Goal: Find specific page/section: Find specific page/section

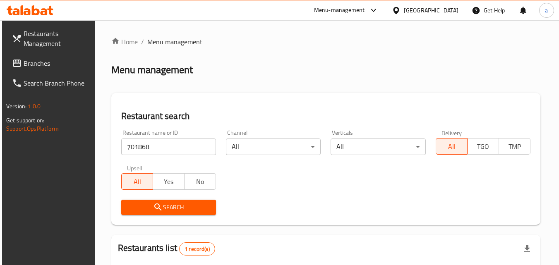
scroll to position [62, 0]
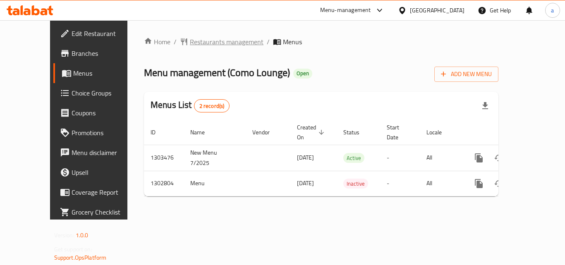
click at [203, 43] on span "Restaurants management" at bounding box center [227, 42] width 74 height 10
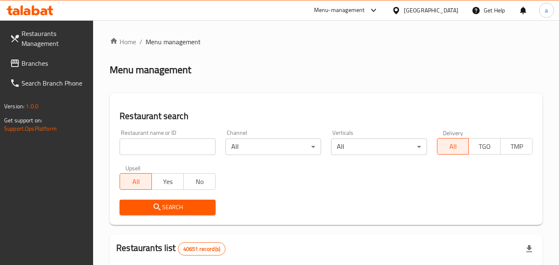
click at [145, 143] on div at bounding box center [279, 132] width 559 height 265
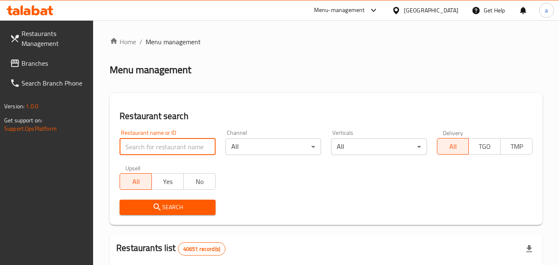
click at [145, 143] on input "search" at bounding box center [166, 146] width 95 height 17
paste input "702242"
type input "702242"
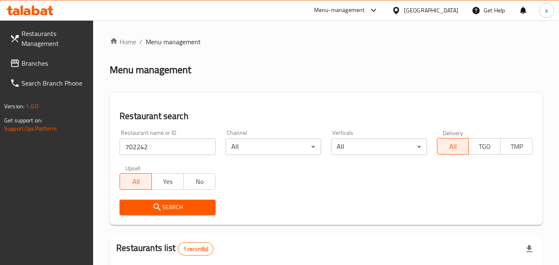
click at [47, 62] on span "Branches" at bounding box center [53, 63] width 65 height 10
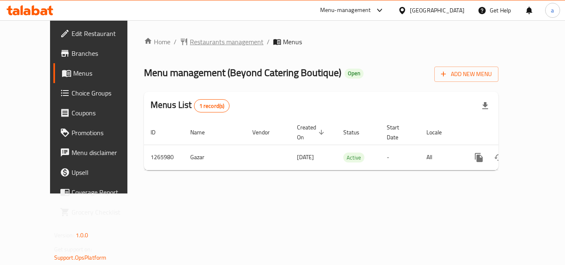
click at [190, 41] on span "Restaurants management" at bounding box center [227, 42] width 74 height 10
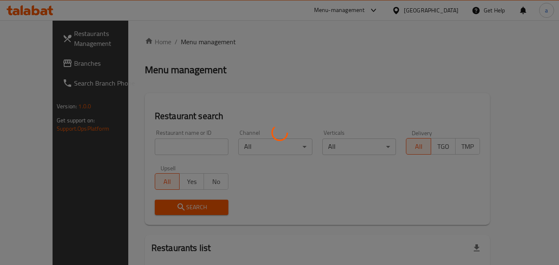
click at [156, 146] on div at bounding box center [279, 132] width 559 height 265
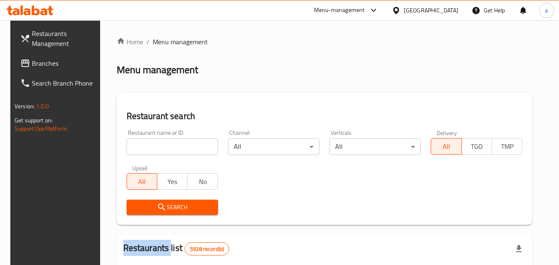
click at [156, 146] on div at bounding box center [279, 132] width 559 height 265
click at [156, 146] on input "search" at bounding box center [172, 146] width 91 height 17
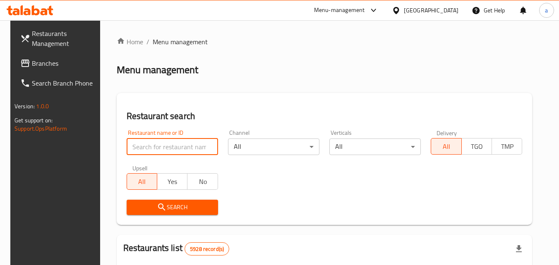
paste input "687081"
type input "687081"
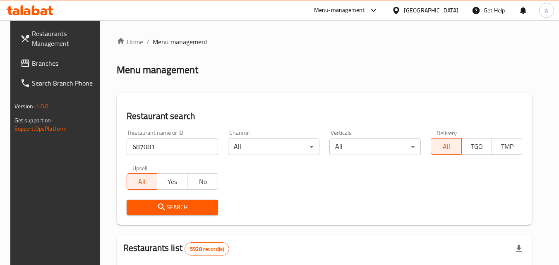
click at [171, 201] on button "Search" at bounding box center [172, 207] width 91 height 15
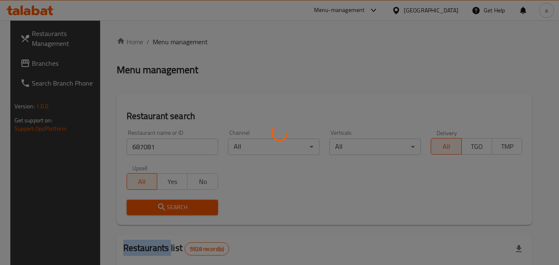
click at [171, 201] on div at bounding box center [279, 132] width 559 height 265
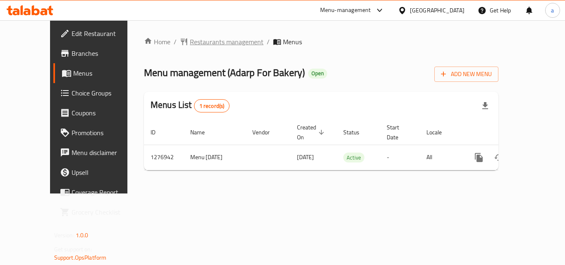
click at [190, 43] on span "Restaurants management" at bounding box center [227, 42] width 74 height 10
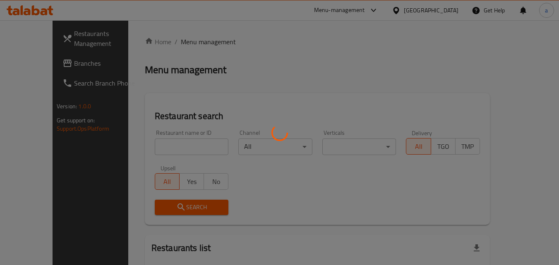
click at [159, 146] on div at bounding box center [279, 132] width 559 height 265
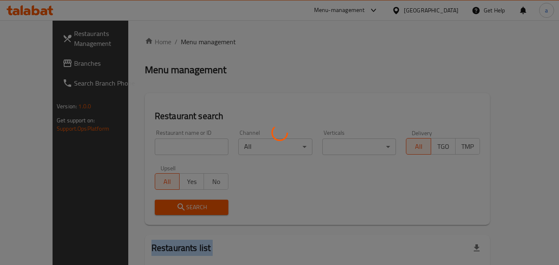
click at [159, 146] on div at bounding box center [279, 132] width 559 height 265
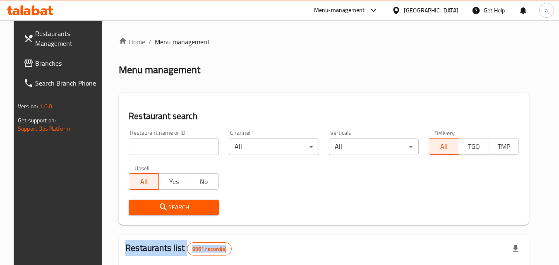
click at [159, 146] on div at bounding box center [279, 132] width 559 height 265
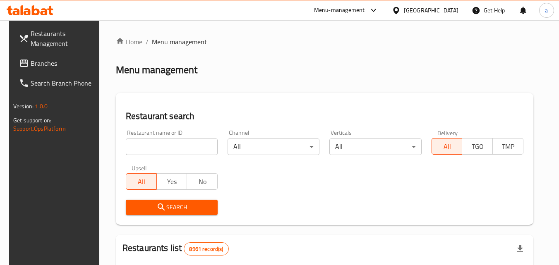
click at [159, 146] on input "search" at bounding box center [172, 146] width 92 height 17
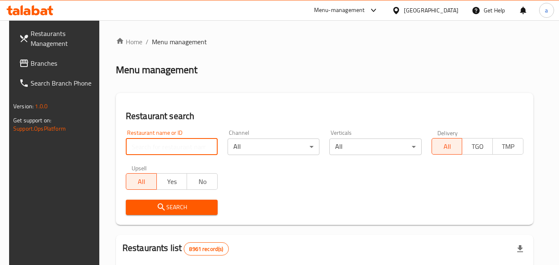
paste input "692220"
type input "692220"
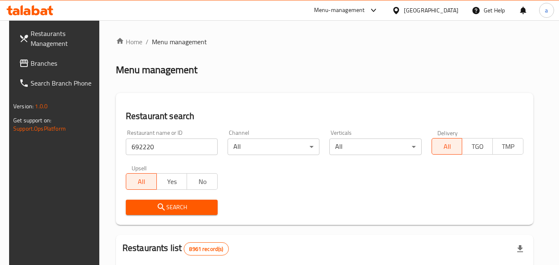
click at [150, 207] on span "Search" at bounding box center [171, 207] width 79 height 10
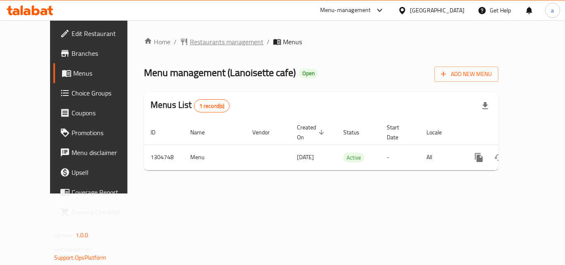
click at [213, 46] on span "Restaurants management" at bounding box center [227, 42] width 74 height 10
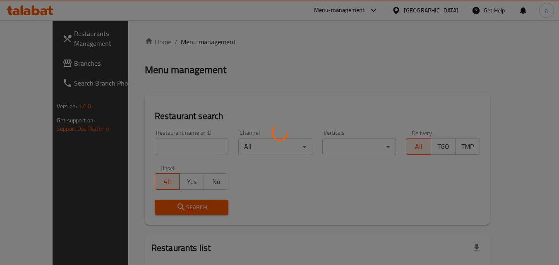
click at [157, 143] on div at bounding box center [279, 132] width 559 height 265
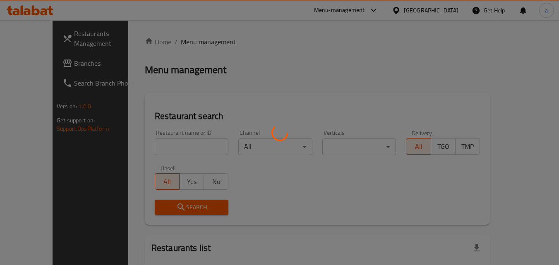
click at [155, 148] on div at bounding box center [279, 132] width 559 height 265
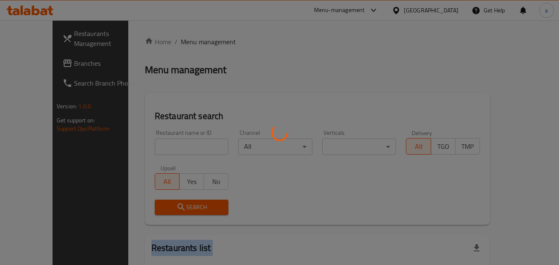
click at [155, 148] on div at bounding box center [279, 132] width 559 height 265
click at [159, 143] on div at bounding box center [279, 132] width 559 height 265
click at [159, 143] on div "Home / Menu management Menu management Restaurant search Restaurant name or ID …" at bounding box center [317, 184] width 345 height 294
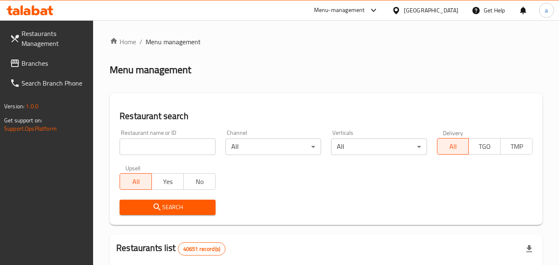
click at [159, 143] on input "search" at bounding box center [166, 146] width 95 height 17
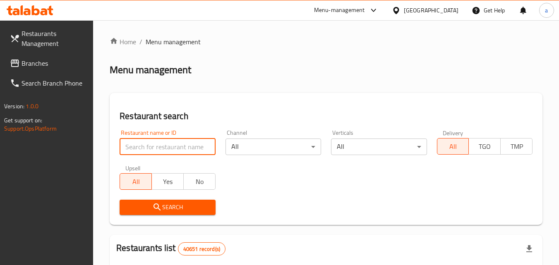
click at [159, 143] on input "search" at bounding box center [166, 146] width 95 height 17
paste input "703391"
type input "703391"
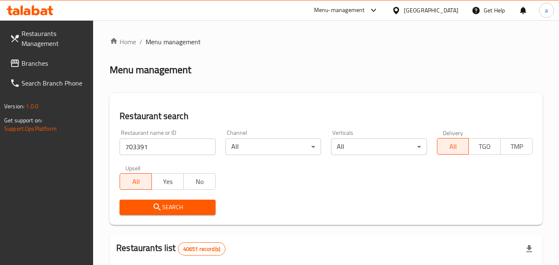
click at [148, 208] on span "Search" at bounding box center [167, 207] width 82 height 10
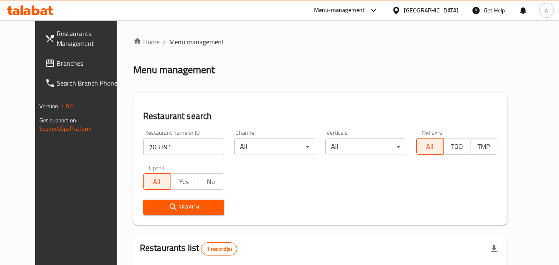
click at [57, 58] on span "Branches" at bounding box center [89, 63] width 65 height 10
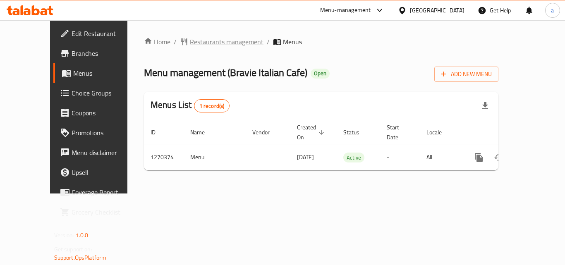
click at [205, 43] on span "Restaurants management" at bounding box center [227, 42] width 74 height 10
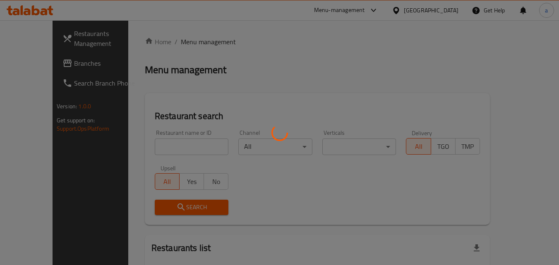
click at [153, 142] on div at bounding box center [279, 132] width 559 height 265
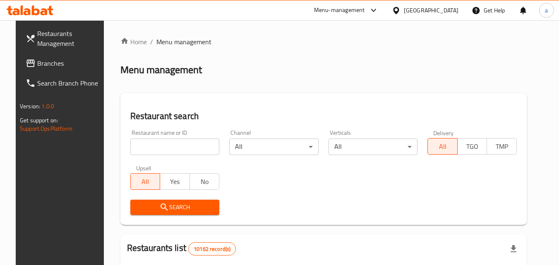
click at [156, 142] on input "search" at bounding box center [174, 146] width 89 height 17
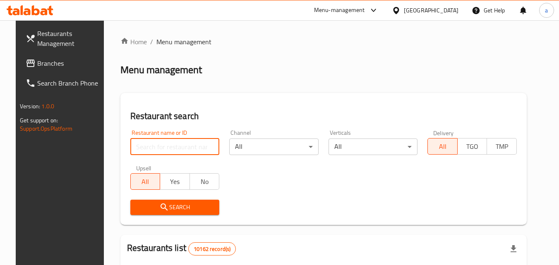
paste input "689167"
type input "689167"
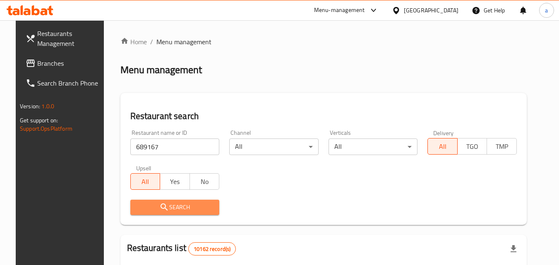
click at [160, 204] on icon "submit" at bounding box center [163, 206] width 7 height 7
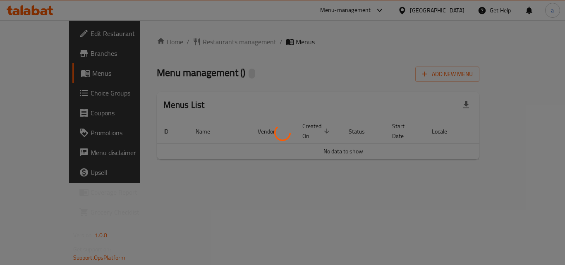
click at [186, 45] on div "Home / Restaurants management / Menus Menu management ( ) Add New Menu Menus Li…" at bounding box center [318, 101] width 323 height 129
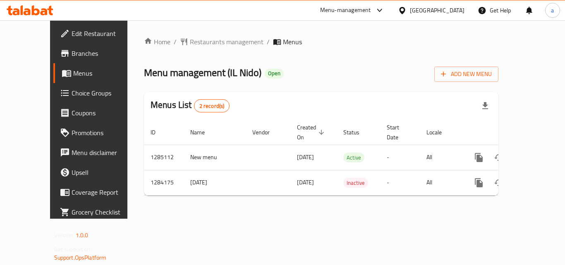
click at [190, 45] on span "Restaurants management" at bounding box center [227, 42] width 74 height 10
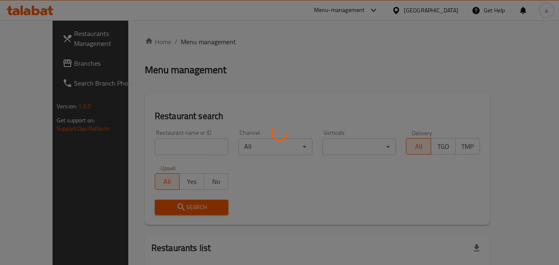
click at [138, 146] on div at bounding box center [279, 132] width 559 height 265
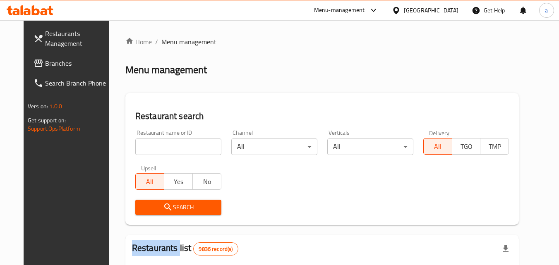
click at [138, 146] on div at bounding box center [279, 132] width 559 height 265
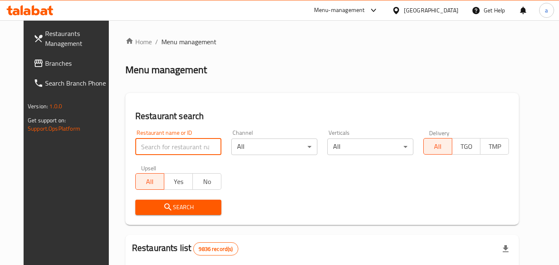
click at [138, 146] on input "search" at bounding box center [178, 146] width 86 height 17
paste input "695594"
type input "695594"
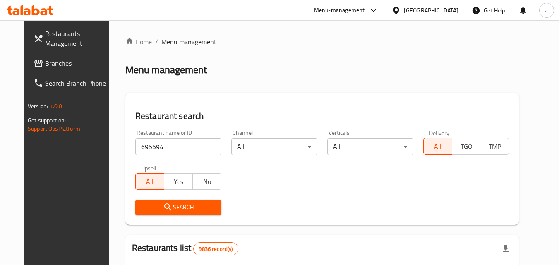
click at [137, 201] on button "Search" at bounding box center [178, 207] width 86 height 15
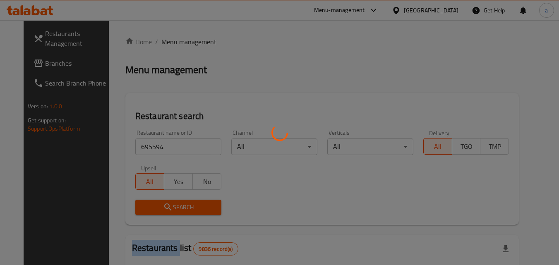
click at [137, 201] on div at bounding box center [279, 132] width 559 height 265
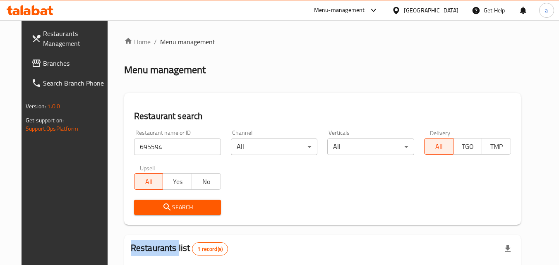
scroll to position [97, 0]
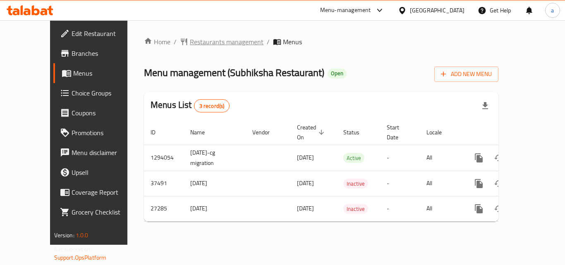
click at [190, 38] on span "Restaurants management" at bounding box center [227, 42] width 74 height 10
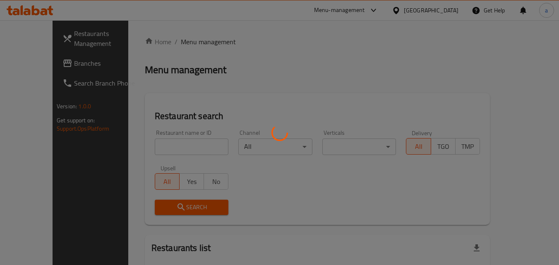
click at [150, 145] on div at bounding box center [279, 132] width 559 height 265
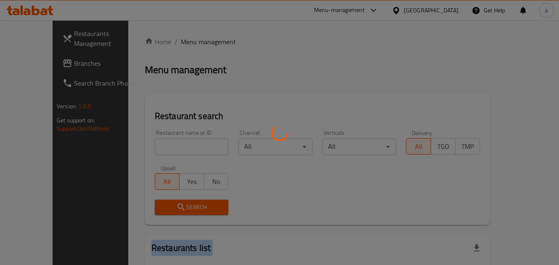
click at [150, 145] on div at bounding box center [279, 132] width 559 height 265
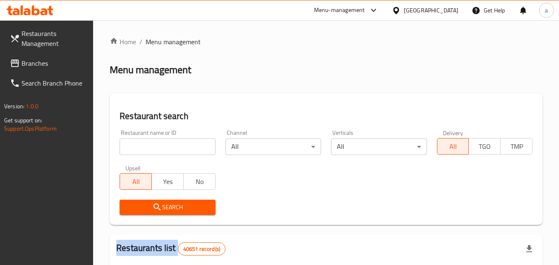
click at [150, 145] on input "search" at bounding box center [166, 146] width 95 height 17
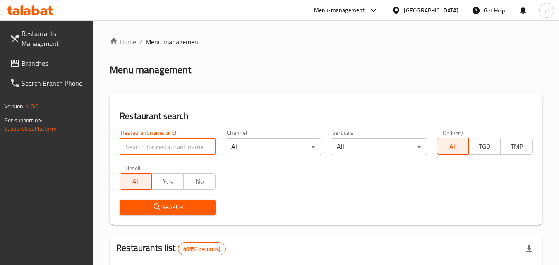
click at [150, 145] on input "search" at bounding box center [166, 146] width 95 height 17
paste input "8445"
type input "8445"
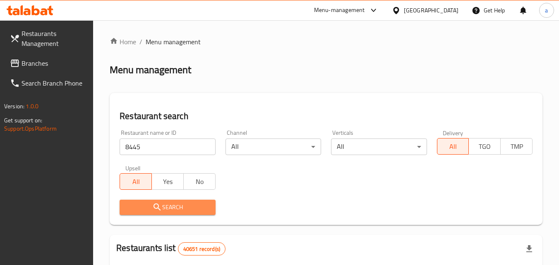
click at [156, 204] on icon "submit" at bounding box center [156, 206] width 7 height 7
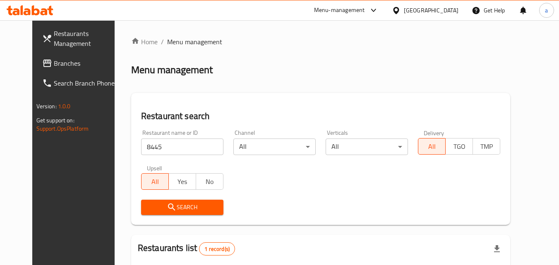
click at [54, 63] on span "Branches" at bounding box center [86, 63] width 65 height 10
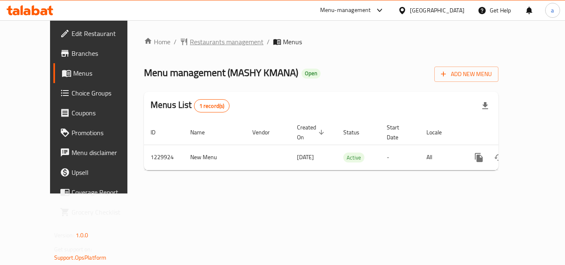
click at [203, 44] on span "Restaurants management" at bounding box center [227, 42] width 74 height 10
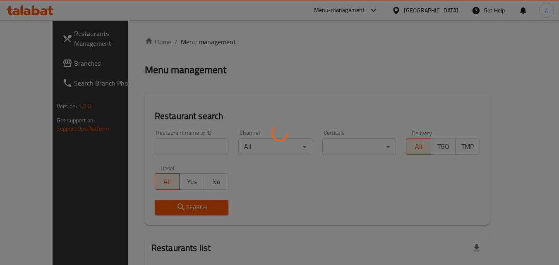
click at [138, 141] on div at bounding box center [279, 132] width 559 height 265
click at [137, 142] on div at bounding box center [279, 132] width 559 height 265
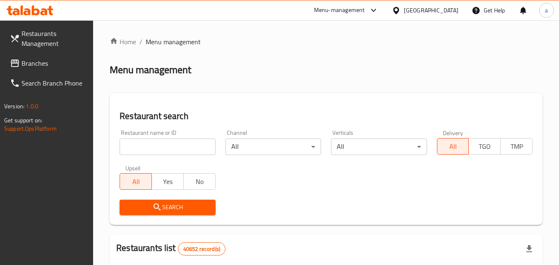
click at [137, 143] on input "search" at bounding box center [166, 146] width 95 height 17
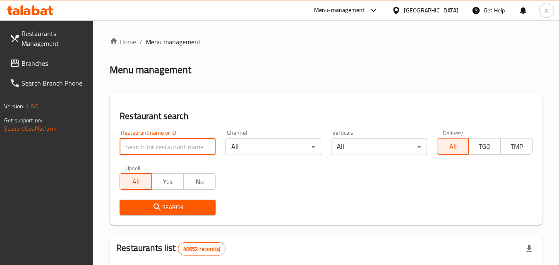
paste input "676834"
type input "676834"
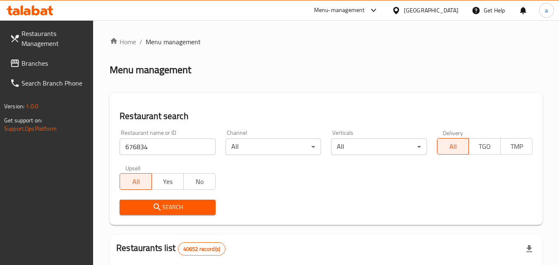
click at [138, 207] on span "Search" at bounding box center [167, 207] width 82 height 10
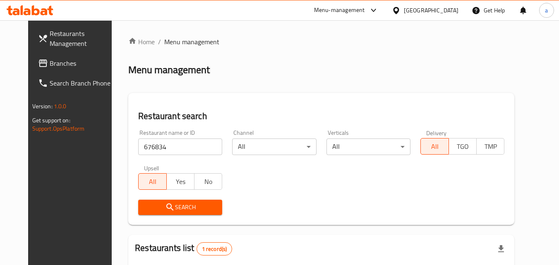
click at [50, 67] on span "Branches" at bounding box center [82, 63] width 65 height 10
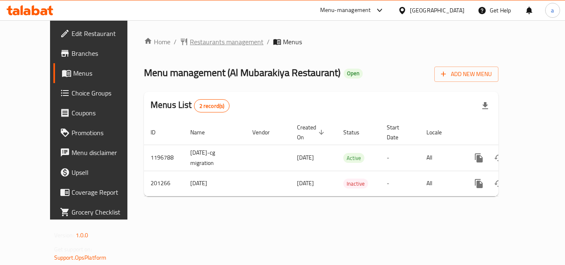
click at [190, 43] on span "Restaurants management" at bounding box center [227, 42] width 74 height 10
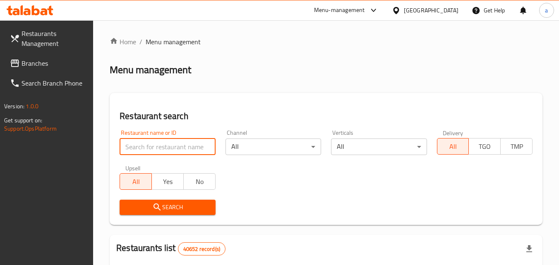
click at [155, 150] on input "search" at bounding box center [166, 146] width 95 height 17
paste input "622189"
type input "622189"
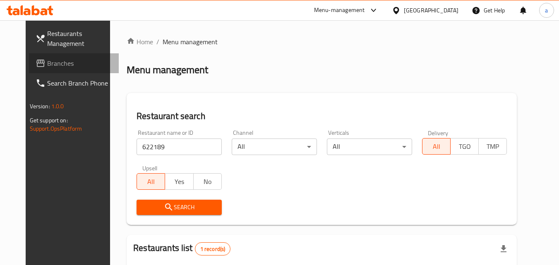
click at [29, 57] on link "Branches" at bounding box center [74, 63] width 90 height 20
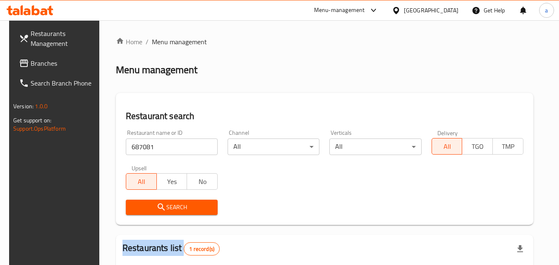
click at [35, 56] on link "Branches" at bounding box center [57, 63] width 90 height 20
click at [32, 61] on span "Branches" at bounding box center [63, 63] width 65 height 10
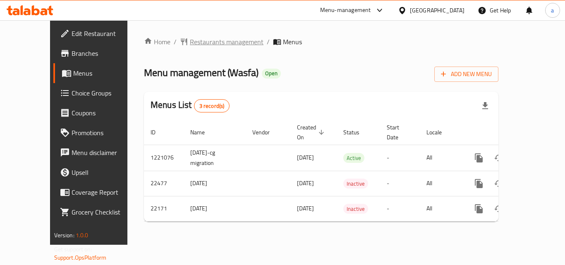
click at [190, 43] on span "Restaurants management" at bounding box center [227, 42] width 74 height 10
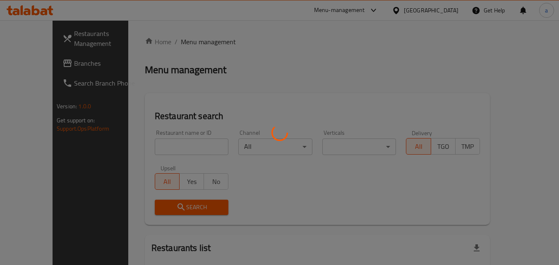
click at [180, 148] on div at bounding box center [279, 132] width 559 height 265
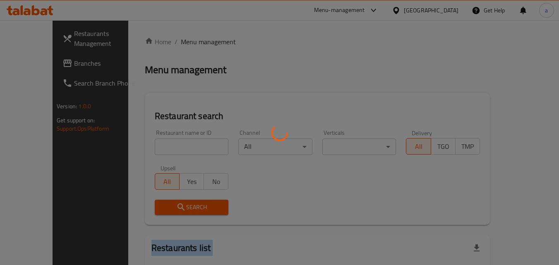
click at [180, 148] on div at bounding box center [279, 132] width 559 height 265
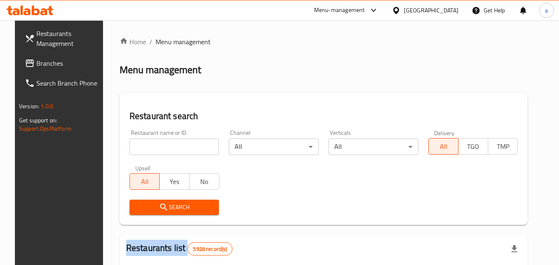
click at [180, 148] on div at bounding box center [279, 132] width 559 height 265
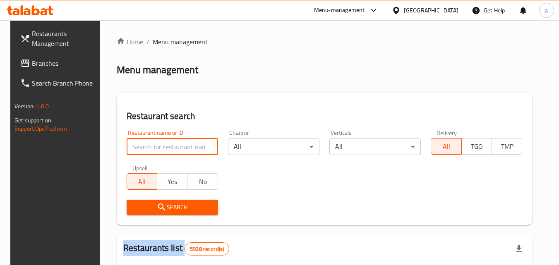
click at [180, 148] on input "search" at bounding box center [172, 146] width 91 height 17
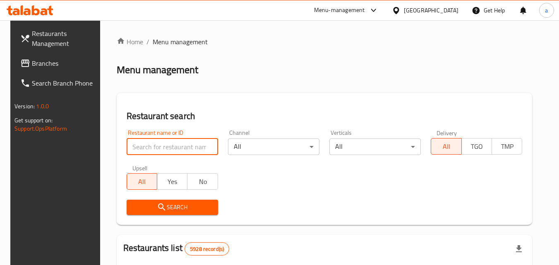
click at [180, 148] on input "search" at bounding box center [172, 146] width 91 height 17
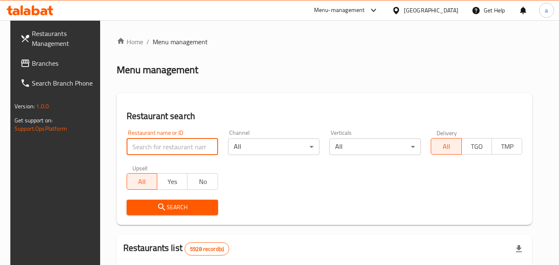
click at [180, 148] on input "search" at bounding box center [172, 146] width 91 height 17
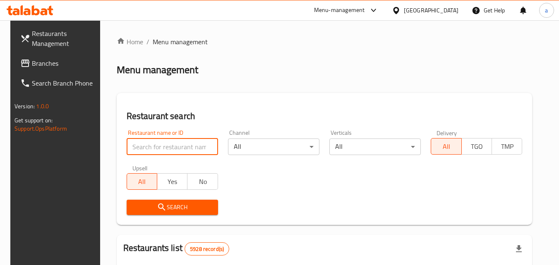
click at [180, 148] on input "search" at bounding box center [172, 146] width 91 height 17
paste input "11674"
type input "11674"
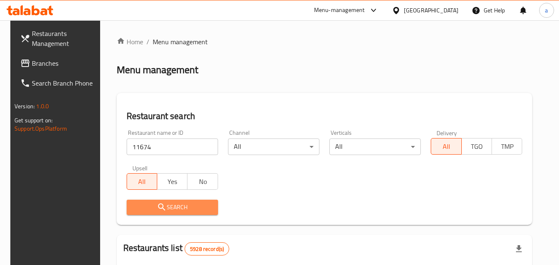
click at [177, 211] on span "Search" at bounding box center [172, 207] width 78 height 10
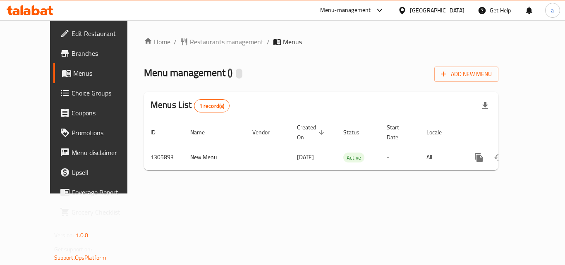
click at [194, 44] on span "Restaurants management" at bounding box center [227, 42] width 74 height 10
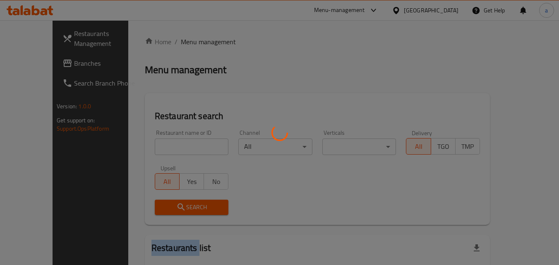
click at [194, 44] on div at bounding box center [279, 132] width 559 height 265
click at [158, 146] on div at bounding box center [279, 132] width 559 height 265
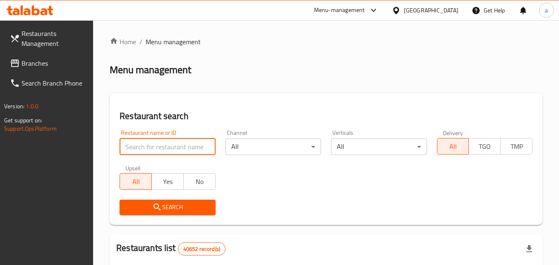
click at [158, 146] on input "search" at bounding box center [166, 146] width 95 height 17
paste input "703898"
type input "703898"
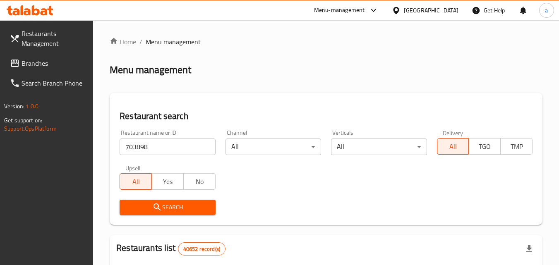
click at [141, 207] on span "Search" at bounding box center [167, 207] width 82 height 10
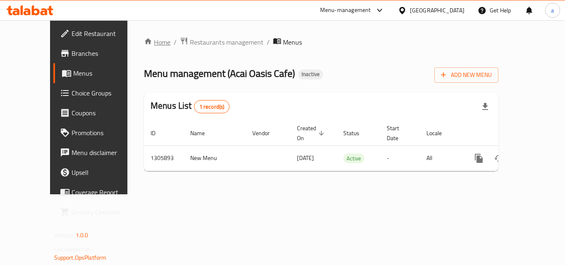
click at [144, 40] on link "Home" at bounding box center [157, 42] width 26 height 10
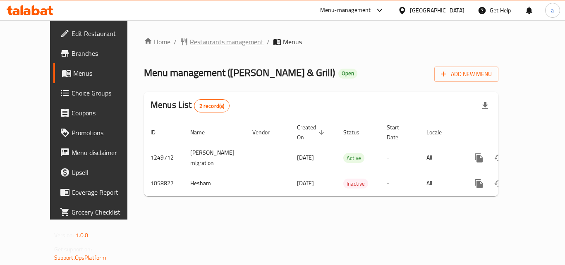
click at [192, 44] on span "Restaurants management" at bounding box center [227, 42] width 74 height 10
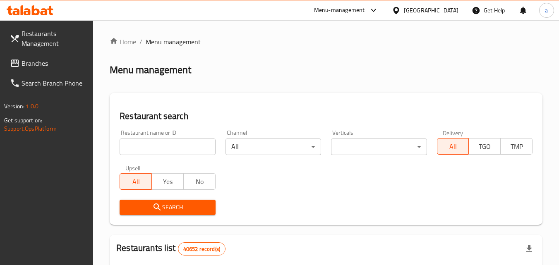
click at [187, 146] on div at bounding box center [279, 132] width 559 height 265
click at [189, 155] on div "Restaurant name or ID Restaurant name or ID" at bounding box center [167, 142] width 105 height 35
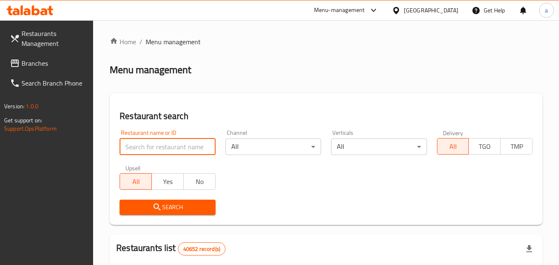
click at [188, 147] on input "search" at bounding box center [166, 146] width 95 height 17
paste input "662906"
type input "662906"
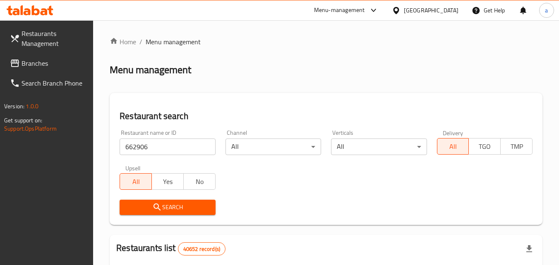
click at [145, 210] on span "Search" at bounding box center [167, 207] width 82 height 10
click at [19, 64] on icon at bounding box center [15, 63] width 8 height 7
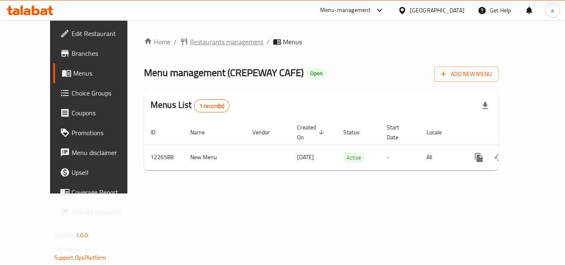
click at [190, 41] on span "Restaurants management" at bounding box center [227, 42] width 74 height 10
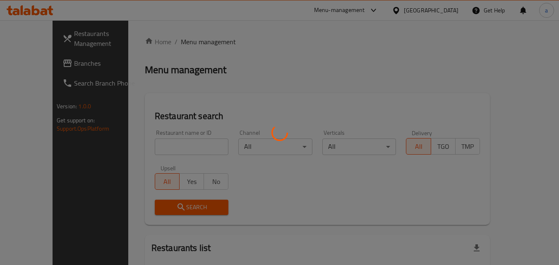
click at [160, 143] on div at bounding box center [279, 132] width 559 height 265
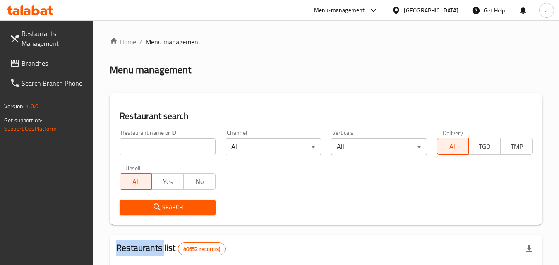
click at [160, 143] on div at bounding box center [279, 132] width 559 height 265
click at [160, 143] on input "search" at bounding box center [166, 146] width 95 height 17
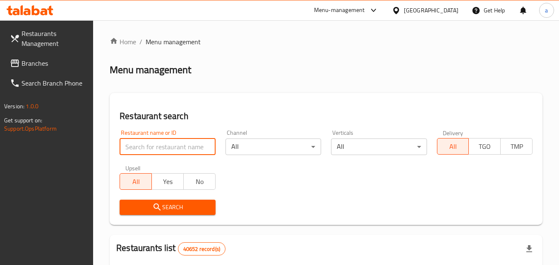
click at [160, 143] on input "search" at bounding box center [166, 146] width 95 height 17
paste input "675710"
type input "675710"
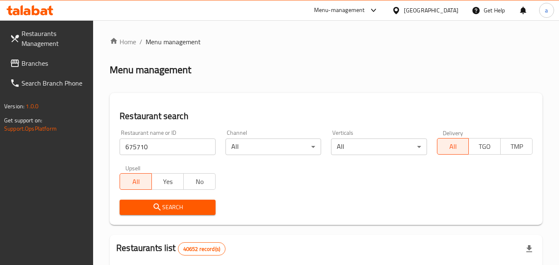
click at [161, 204] on icon "submit" at bounding box center [157, 207] width 10 height 10
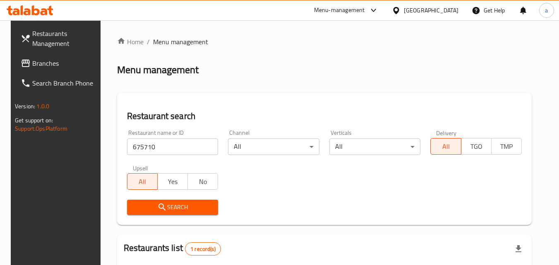
click at [36, 61] on span "Branches" at bounding box center [64, 63] width 65 height 10
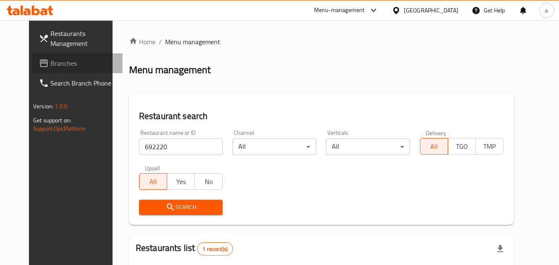
click at [50, 58] on span "Branches" at bounding box center [82, 63] width 65 height 10
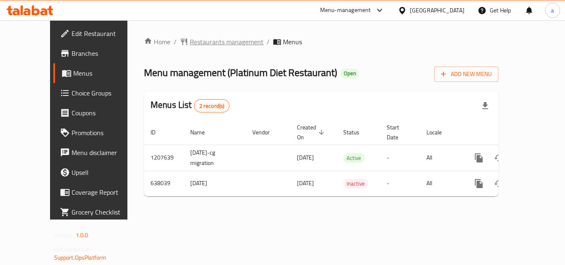
click at [194, 37] on span "Restaurants management" at bounding box center [227, 42] width 74 height 10
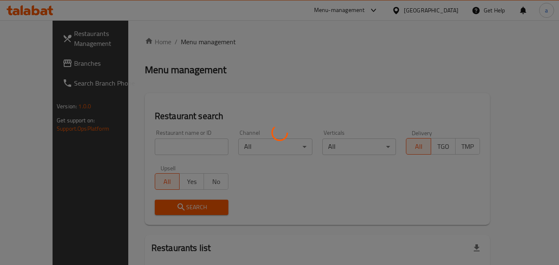
click at [150, 143] on div at bounding box center [279, 132] width 559 height 265
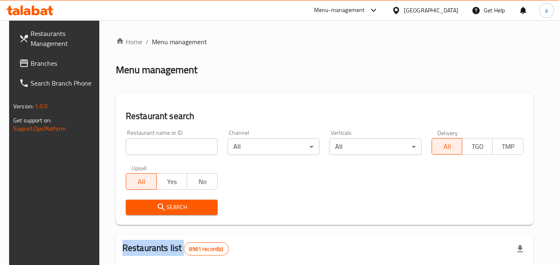
click at [150, 143] on div "Home / Menu management Menu management Restaurant search Restaurant name or ID …" at bounding box center [324, 268] width 417 height 462
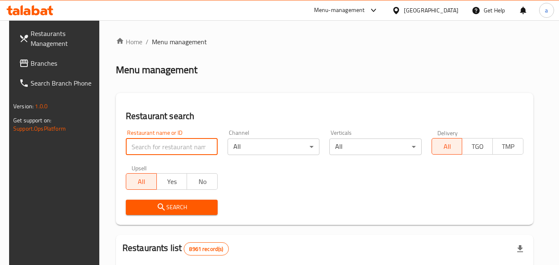
click at [150, 143] on input "search" at bounding box center [172, 146] width 92 height 17
paste input "639972"
type input "639972"
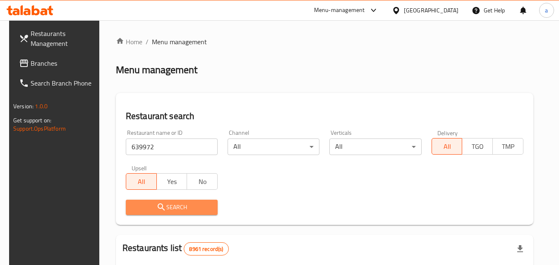
click at [151, 207] on span "Search" at bounding box center [171, 207] width 79 height 10
click at [151, 207] on div at bounding box center [279, 132] width 559 height 265
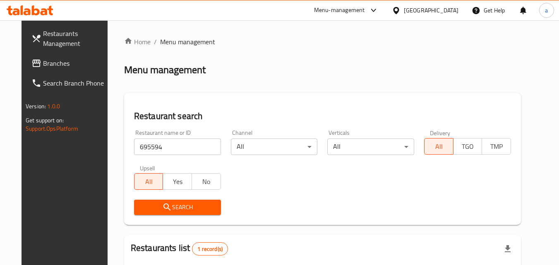
scroll to position [97, 0]
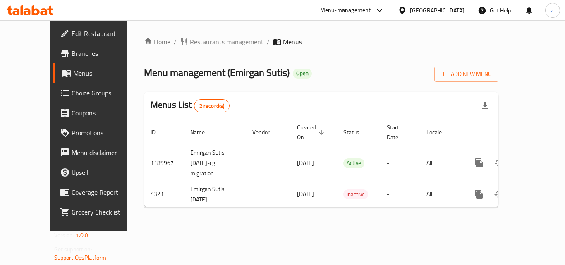
click at [190, 41] on span "Restaurants management" at bounding box center [227, 42] width 74 height 10
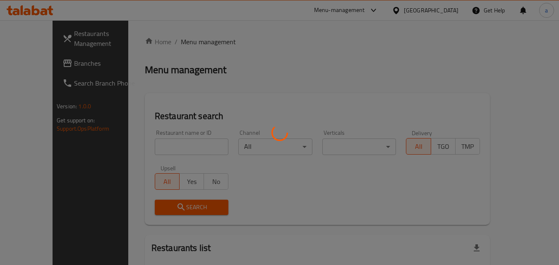
click at [150, 146] on div at bounding box center [279, 132] width 559 height 265
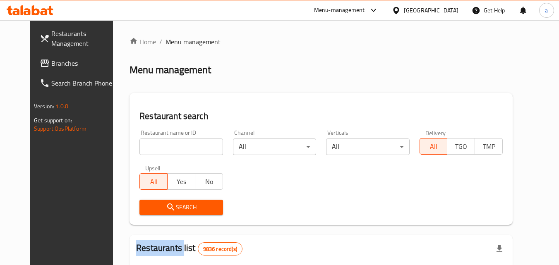
click at [150, 146] on div at bounding box center [279, 132] width 559 height 265
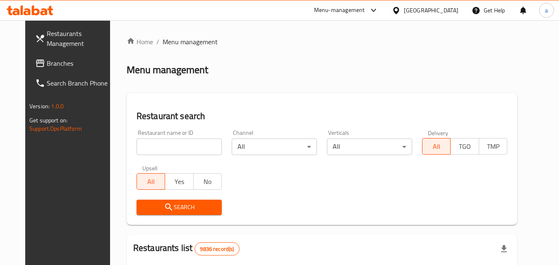
click at [150, 146] on input "search" at bounding box center [178, 146] width 85 height 17
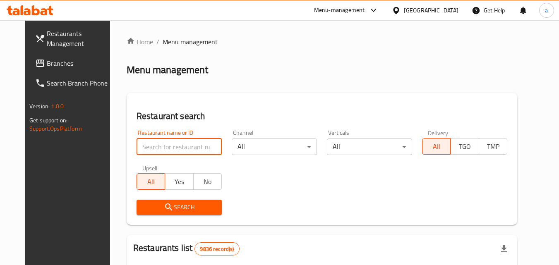
paste input "2744"
type input "2744"
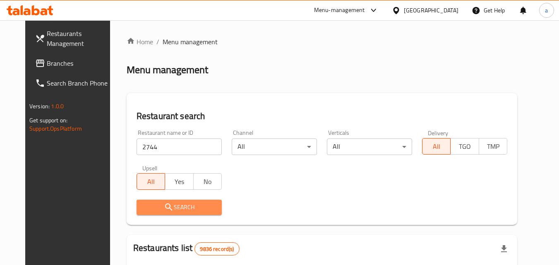
click at [164, 210] on icon "submit" at bounding box center [169, 207] width 10 height 10
click at [154, 210] on div at bounding box center [279, 132] width 559 height 265
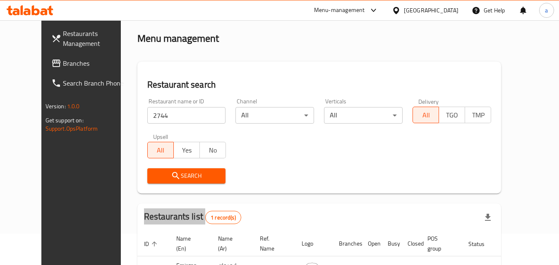
scroll to position [97, 0]
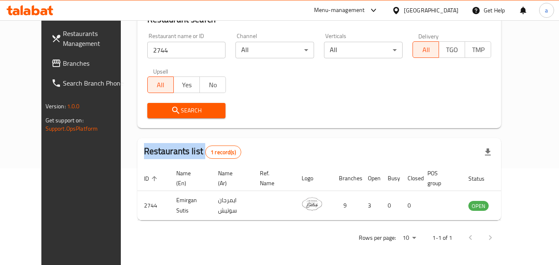
click at [63, 58] on span "Branches" at bounding box center [95, 63] width 65 height 10
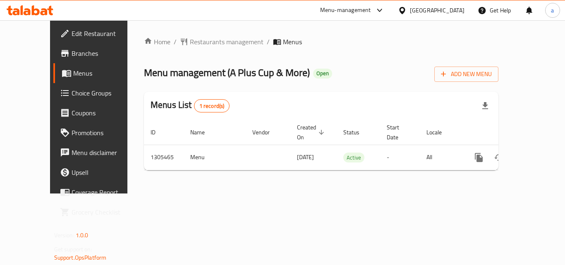
click at [193, 41] on span "Restaurants management" at bounding box center [227, 42] width 74 height 10
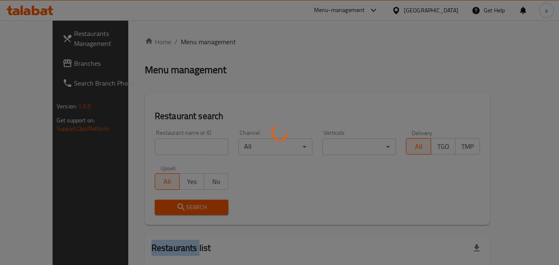
click at [193, 41] on div at bounding box center [279, 132] width 559 height 265
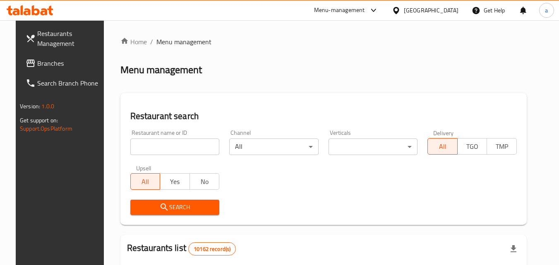
click at [149, 145] on div at bounding box center [279, 132] width 559 height 265
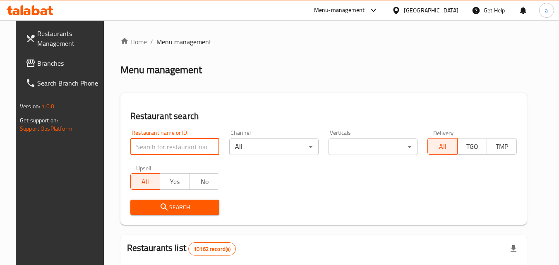
click at [149, 145] on input "search" at bounding box center [174, 146] width 89 height 17
paste input "703714"
type input "703714"
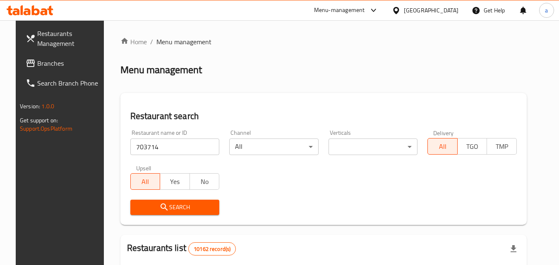
click at [148, 203] on span "Search" at bounding box center [175, 207] width 76 height 10
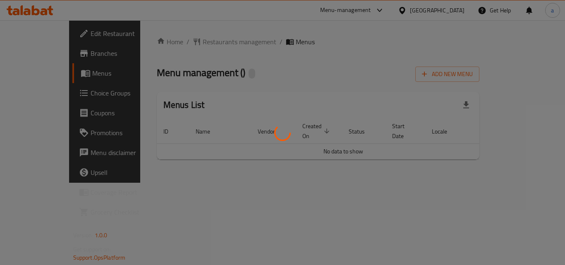
click at [198, 44] on div at bounding box center [282, 132] width 565 height 265
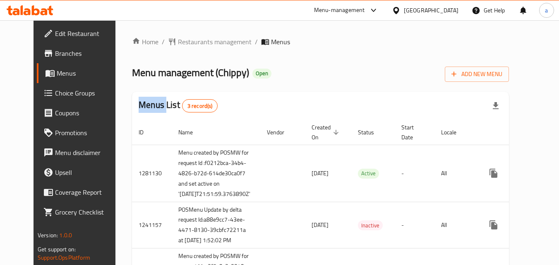
click at [198, 44] on div at bounding box center [279, 132] width 559 height 265
click at [198, 44] on span "Restaurants management" at bounding box center [215, 42] width 74 height 10
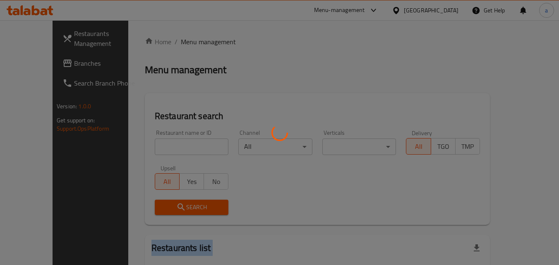
click at [198, 44] on div at bounding box center [279, 132] width 559 height 265
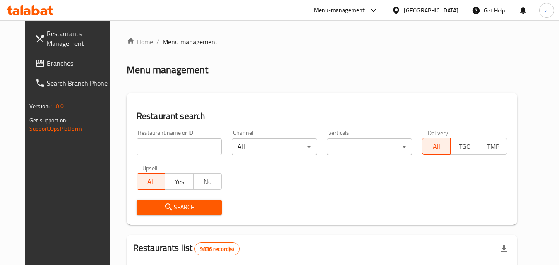
click at [152, 149] on div "Home / Menu management Menu management Restaurant search Restaurant name or ID …" at bounding box center [322, 263] width 390 height 452
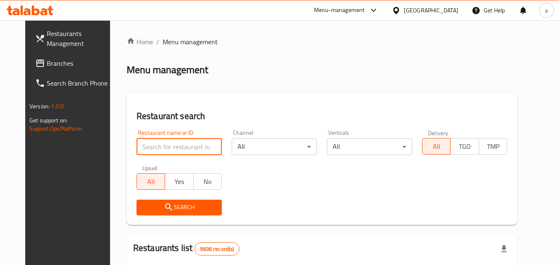
click at [152, 149] on input "search" at bounding box center [178, 146] width 85 height 17
paste input "665294"
type input "665294"
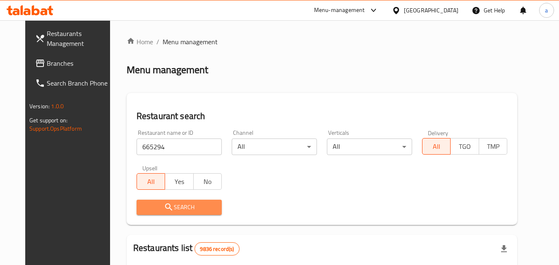
click at [143, 202] on span "Search" at bounding box center [179, 207] width 72 height 10
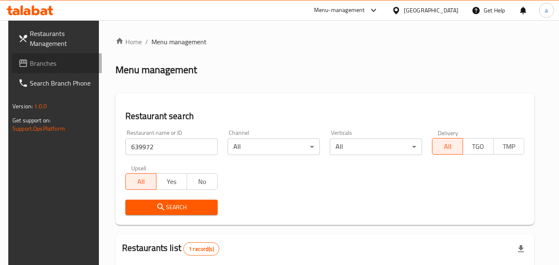
click at [45, 64] on span "Branches" at bounding box center [62, 63] width 65 height 10
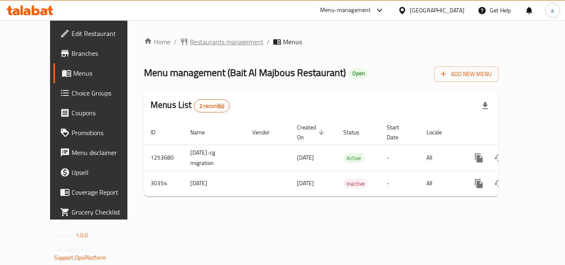
click at [206, 47] on span "Restaurants management" at bounding box center [227, 42] width 74 height 10
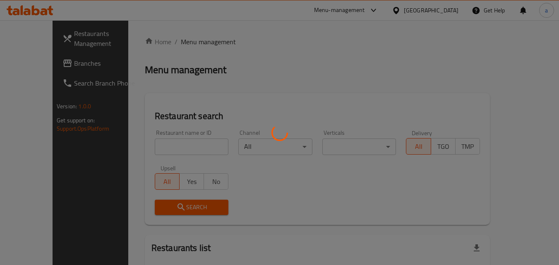
click at [139, 149] on div at bounding box center [279, 132] width 559 height 265
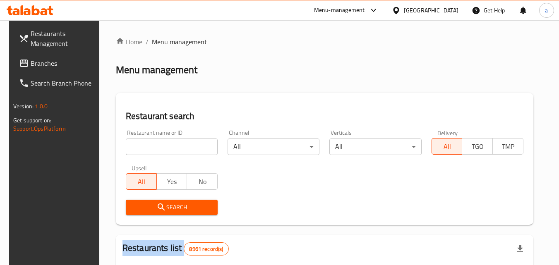
click at [139, 149] on div at bounding box center [279, 132] width 559 height 265
click at [139, 149] on input "search" at bounding box center [172, 146] width 92 height 17
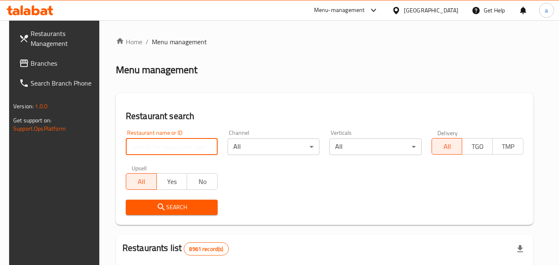
click at [139, 149] on input "search" at bounding box center [172, 146] width 92 height 17
paste input "15572"
type input "15572"
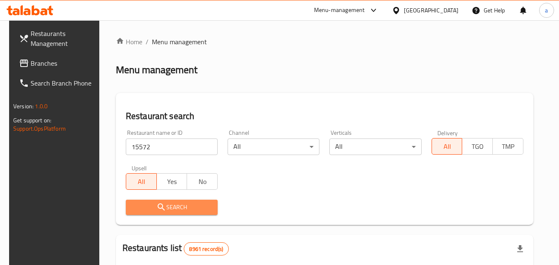
click at [157, 210] on icon "submit" at bounding box center [161, 207] width 10 height 10
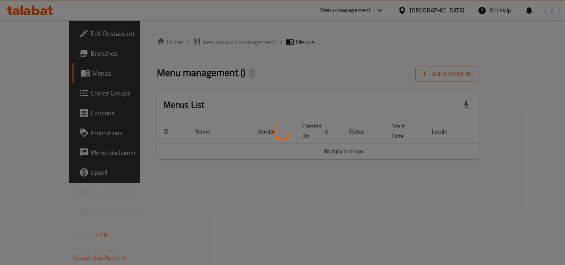
drag, startPoint x: 0, startPoint y: 0, endPoint x: 177, endPoint y: 43, distance: 182.1
click at [177, 43] on div at bounding box center [282, 132] width 565 height 265
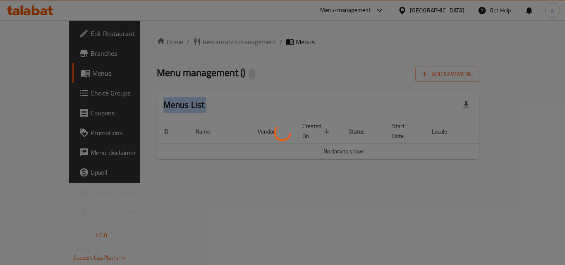
click at [177, 43] on div at bounding box center [282, 132] width 565 height 265
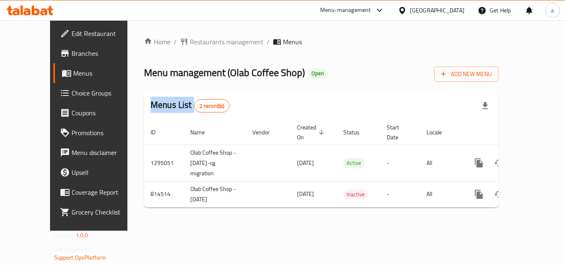
click at [177, 43] on div at bounding box center [282, 132] width 565 height 265
click at [177, 43] on div "Home / Restaurants management / Menus Menu management ( Olab Coffee Shop ) Open…" at bounding box center [321, 125] width 354 height 177
click at [190, 43] on span "Restaurants management" at bounding box center [227, 42] width 74 height 10
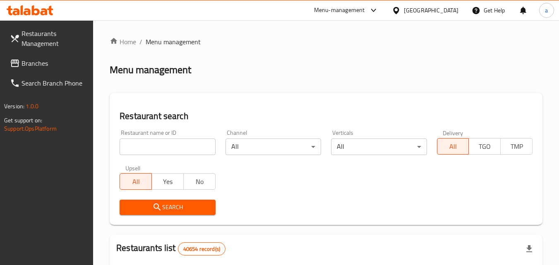
click at [156, 143] on div at bounding box center [279, 132] width 559 height 265
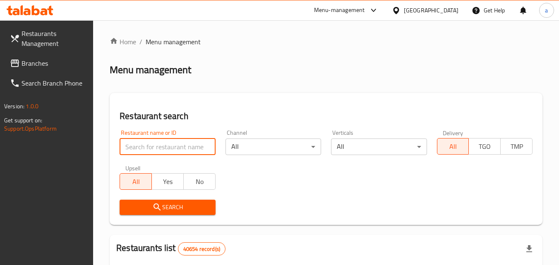
click at [156, 143] on input "search" at bounding box center [166, 146] width 95 height 17
paste input "654818"
type input "654818"
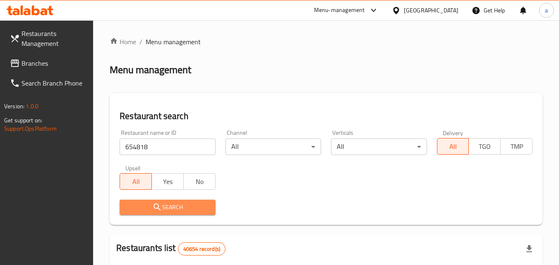
click at [164, 208] on span "Search" at bounding box center [167, 207] width 82 height 10
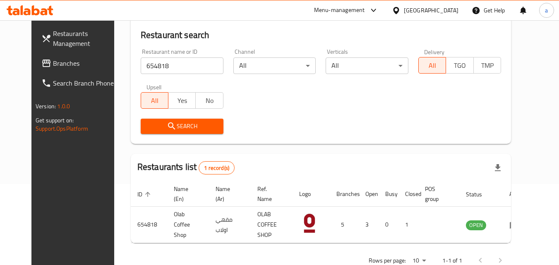
scroll to position [83, 0]
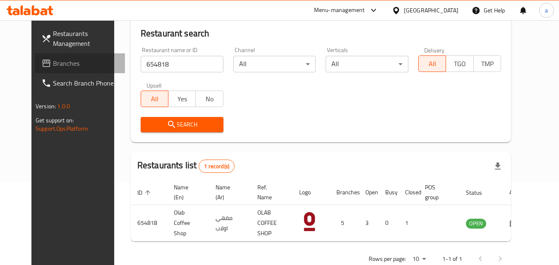
click at [53, 63] on span "Branches" at bounding box center [85, 63] width 65 height 10
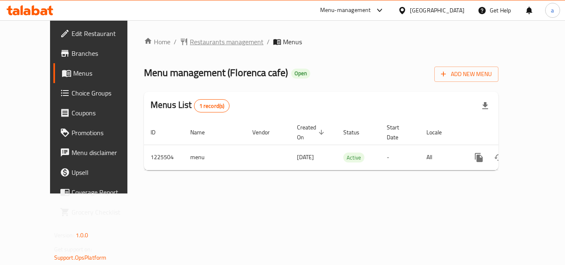
click at [195, 43] on span "Restaurants management" at bounding box center [227, 42] width 74 height 10
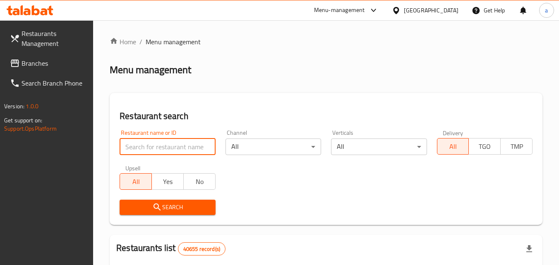
click at [148, 144] on input "search" at bounding box center [166, 146] width 95 height 17
paste input "675376"
type input "675376"
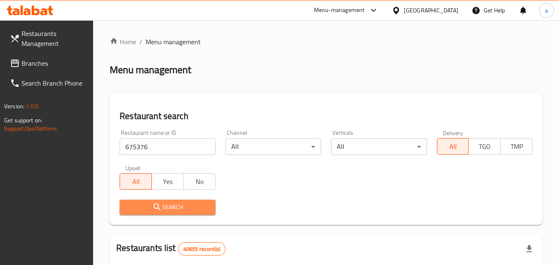
click at [137, 208] on span "Search" at bounding box center [167, 207] width 82 height 10
